Goal: Communication & Community: Answer question/provide support

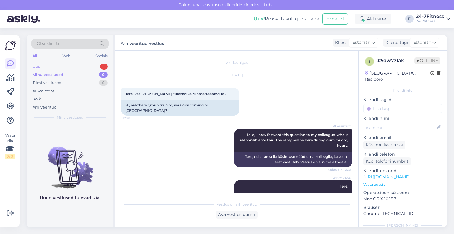
scroll to position [71, 0]
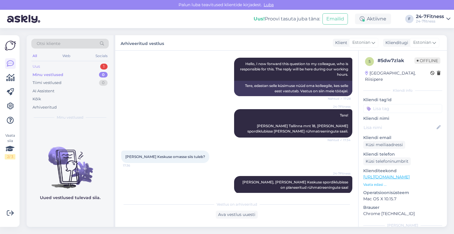
click at [54, 67] on div "Uus 1" at bounding box center [69, 66] width 77 height 8
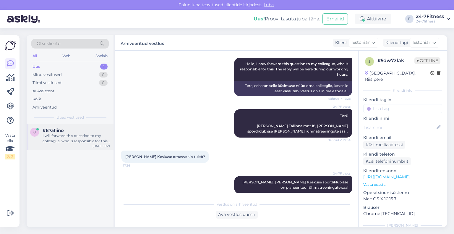
click at [66, 131] on div "#87afiino" at bounding box center [76, 130] width 67 height 5
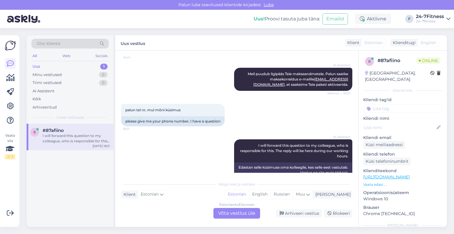
scroll to position [549, 0]
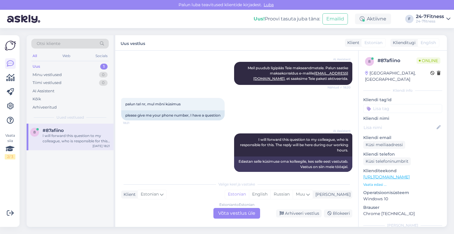
click at [236, 211] on div "Estonian to Estonian Võta vestlus üle" at bounding box center [236, 213] width 47 height 11
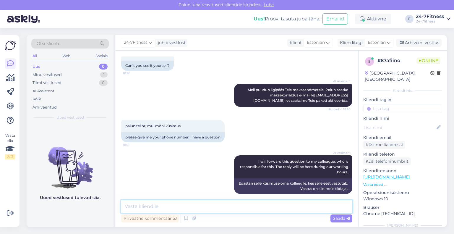
click at [233, 202] on textarea at bounding box center [236, 206] width 231 height 12
paste textarea "Klienditeenindus on avatud E-P 9.00-21.00. Telefon [PHONE_NUMBER]."
type textarea "Klienditeenindus on avatud E-P 9.00-21.00. Telefon [PHONE_NUMBER]."
click at [343, 221] on div "Saada" at bounding box center [341, 218] width 22 height 8
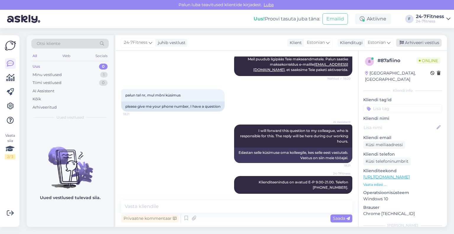
click at [413, 46] on div "Arhiveeri vestlus" at bounding box center [418, 43] width 45 height 8
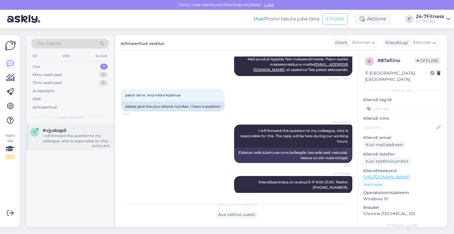
click at [59, 139] on div "I will forward this question to my colleague, who is responsible for this. The …" at bounding box center [76, 138] width 67 height 11
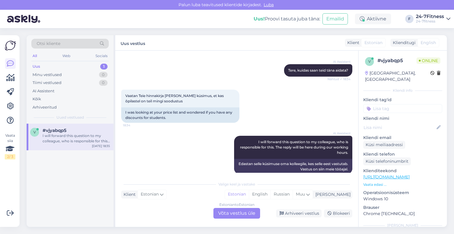
scroll to position [67, 0]
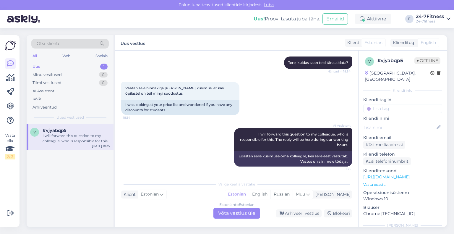
click at [230, 212] on div "Estonian to Estonian Võta vestlus üle" at bounding box center [236, 213] width 47 height 11
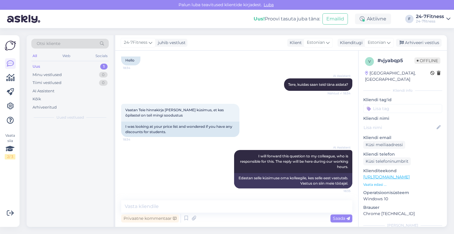
scroll to position [45, 0]
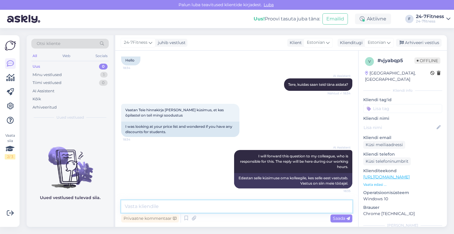
click at [191, 208] on textarea at bounding box center [236, 206] width 231 height 12
paste textarea "Tere! Täname Teid kirja eest! Hetkel meil kehtivaid sooduspakkumisi kahjuks vee…"
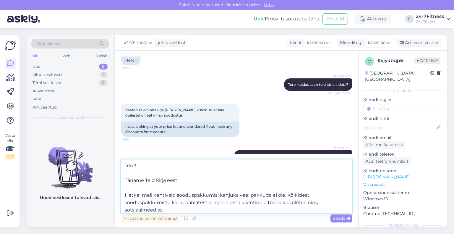
scroll to position [67, 0]
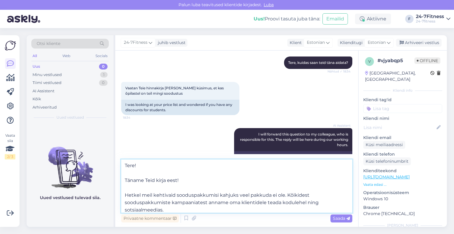
drag, startPoint x: 199, startPoint y: 183, endPoint x: 113, endPoint y: 180, distance: 86.0
click at [113, 180] on div "Otsi kliente All Web Socials Uus 0 Minu vestlused 1 Tiimi vestlused 0 AI Assist…" at bounding box center [237, 130] width 420 height 191
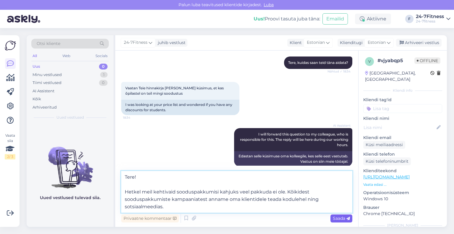
type textarea "Tere! Hetkel meil kehtivaid sooduspakkumisi kahjuks veel pakkuda ei ole. Kõikid…"
click at [339, 220] on span "Saada" at bounding box center [341, 217] width 17 height 5
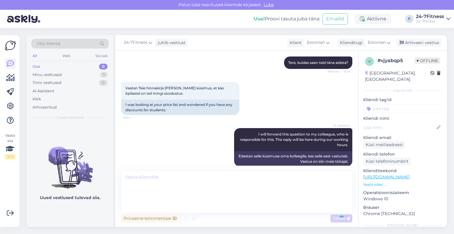
scroll to position [97, 0]
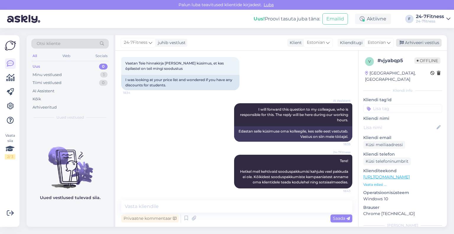
click at [410, 46] on div "Arhiveeri vestlus" at bounding box center [418, 43] width 45 height 8
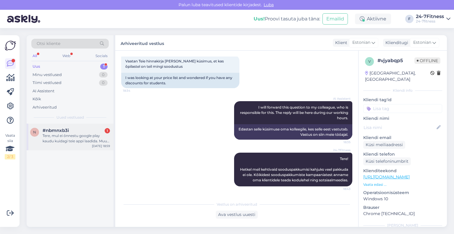
click at [51, 134] on div "Tere, mul ei õnnestu google play kaudu kuidagi teie appi laadida. Muud äpid toi…" at bounding box center [76, 138] width 67 height 11
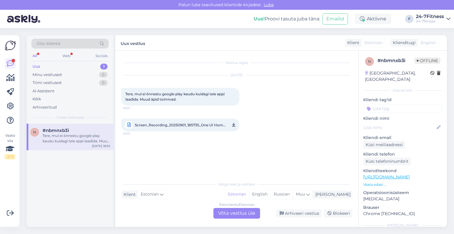
click at [191, 125] on span "Screen_Recording_20250901_185735_One UI Home.mp4" at bounding box center [180, 124] width 91 height 7
click at [47, 181] on div "n #nbmnxb3i Tere, mul ei õnnestu google play kaudu kuidagi teie appi laadida. M…" at bounding box center [70, 174] width 87 height 103
click at [228, 214] on div "Estonian to Estonian Võta vestlus üle" at bounding box center [236, 213] width 47 height 11
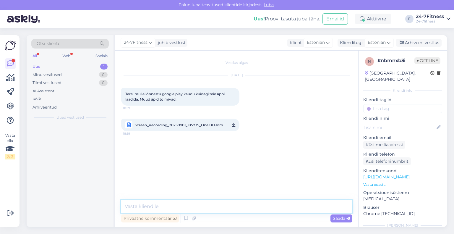
click at [214, 203] on textarea at bounding box center [236, 206] width 231 height 12
paste textarea "Kas Teil on Google Plays määratud regiooniks Euroopa. Kui tegemist on USA Googl…"
type textarea "Kas Teil on Google Plays määratud regiooniks Euroopa. Kui tegemist on USA Googl…"
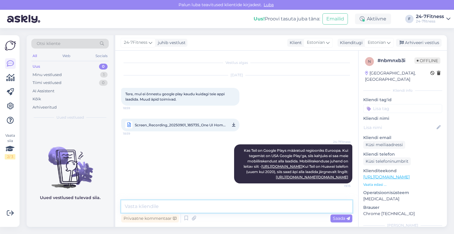
scroll to position [16, 0]
click at [400, 45] on div "Arhiveeri vestlus" at bounding box center [418, 43] width 45 height 8
